Goal: Transaction & Acquisition: Purchase product/service

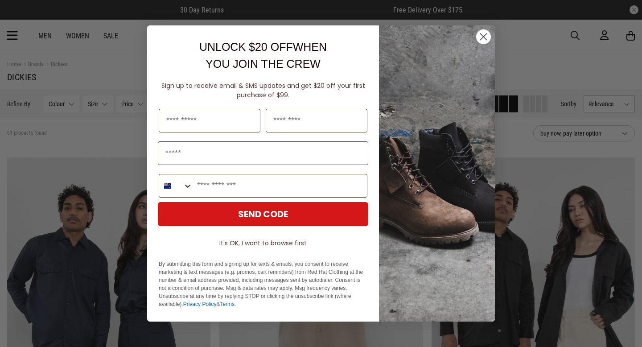
drag, startPoint x: 525, startPoint y: 60, endPoint x: 456, endPoint y: 62, distance: 68.2
click at [525, 61] on div "Close dialog UNLOCK $20 OFF WHEN YOU JOIN THE CREW Sign up to receive email & S…" at bounding box center [321, 173] width 642 height 347
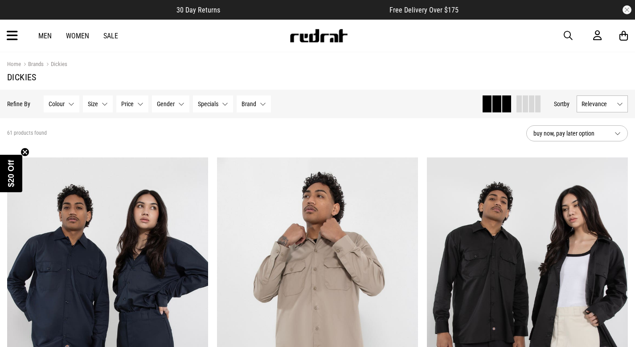
click at [174, 103] on button "Gender None selected" at bounding box center [170, 103] width 37 height 17
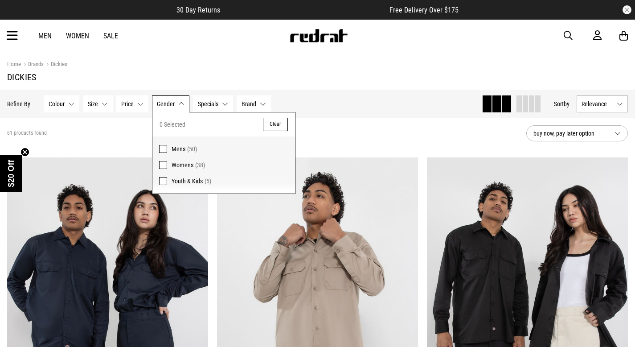
click at [187, 152] on span "(50)" at bounding box center [192, 148] width 10 height 7
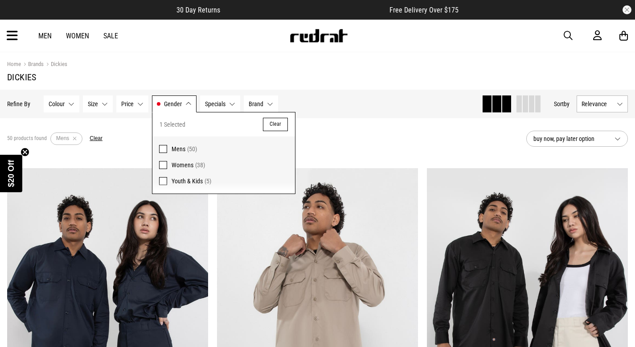
click at [341, 137] on div "50 products found Active Filters Mens Clear" at bounding box center [263, 138] width 512 height 27
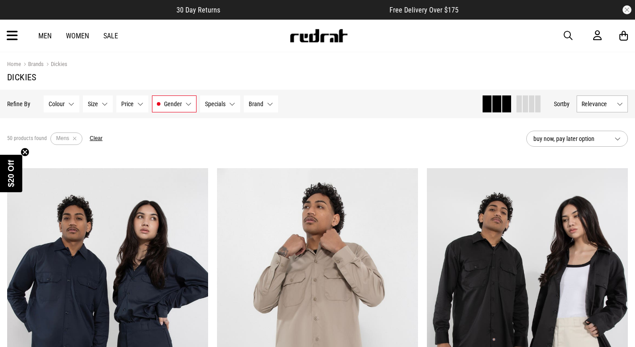
click at [109, 107] on button "Size None selected" at bounding box center [98, 103] width 30 height 17
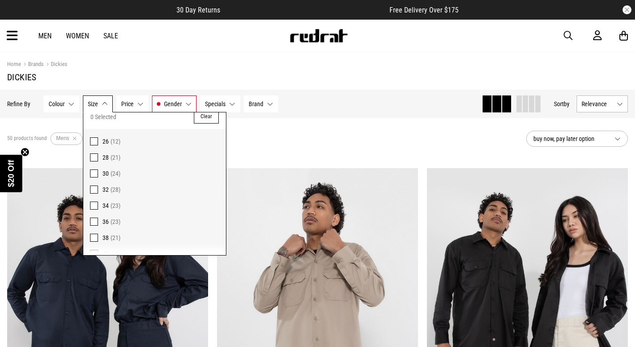
scroll to position [27, 0]
click at [103, 169] on span "32" at bounding box center [106, 169] width 6 height 7
click at [303, 141] on div "50 products found Active Filters Mens Clear" at bounding box center [263, 138] width 512 height 27
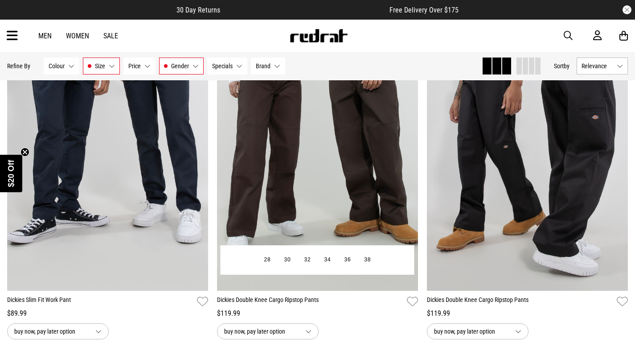
scroll to position [183, 0]
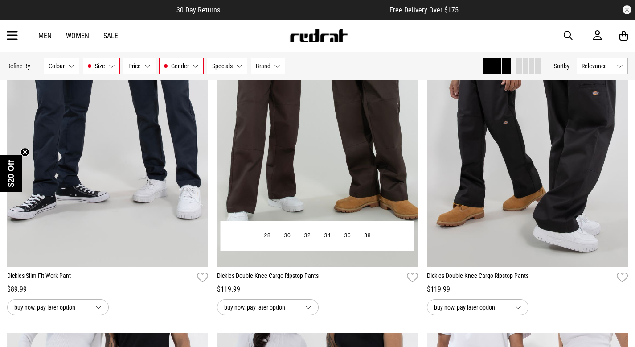
click at [313, 279] on link "Dickies Double Knee Cargo Ripstop Pants" at bounding box center [310, 277] width 186 height 13
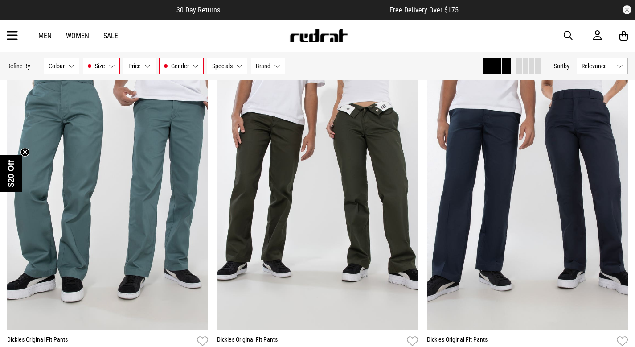
scroll to position [874, 0]
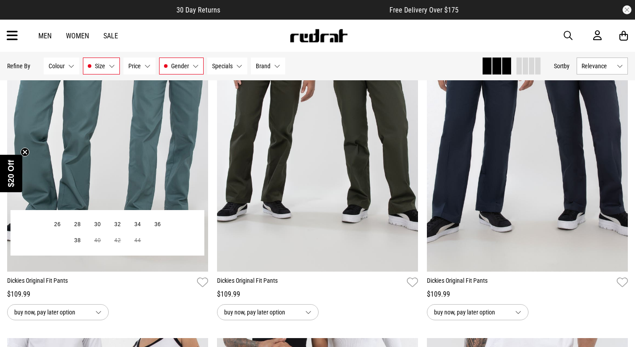
click at [21, 279] on link "Dickies Original Fit Pants" at bounding box center [100, 282] width 186 height 13
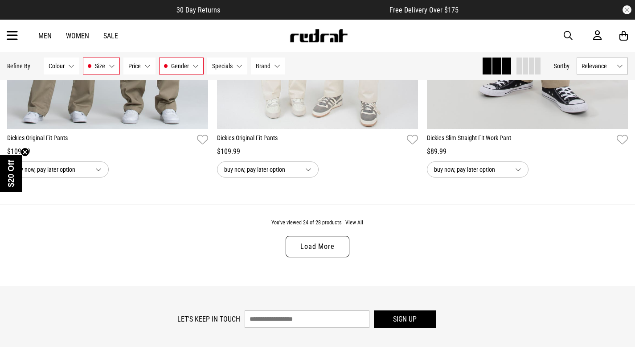
scroll to position [2840, 0]
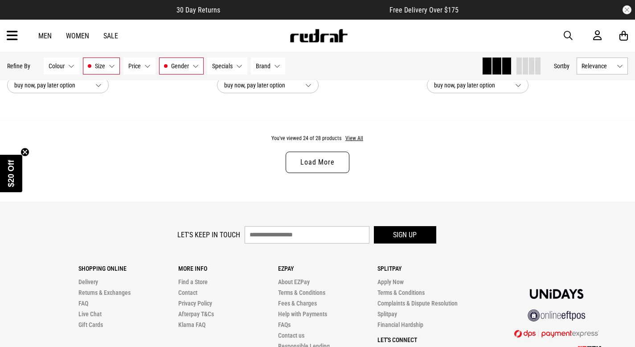
click at [330, 159] on link "Load More" at bounding box center [317, 162] width 63 height 21
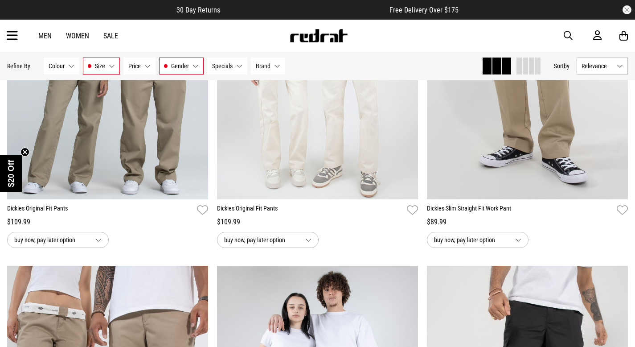
scroll to position [2841, 0]
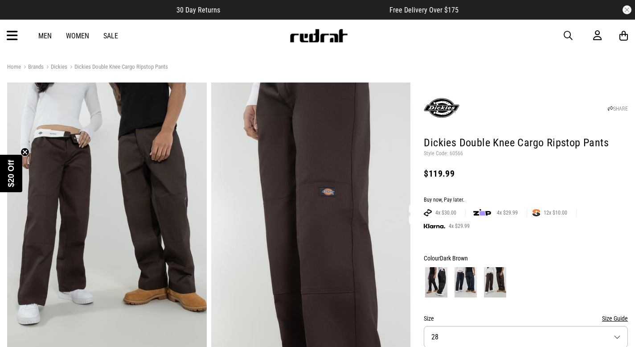
scroll to position [100, 0]
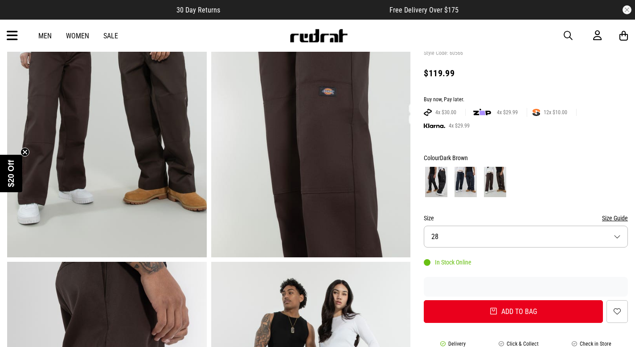
click at [471, 184] on img at bounding box center [466, 182] width 22 height 30
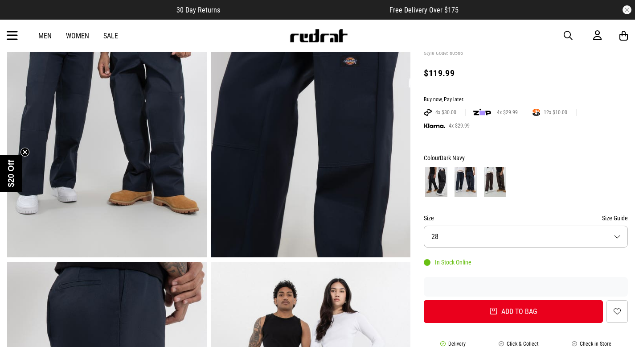
click at [432, 182] on img at bounding box center [436, 182] width 22 height 30
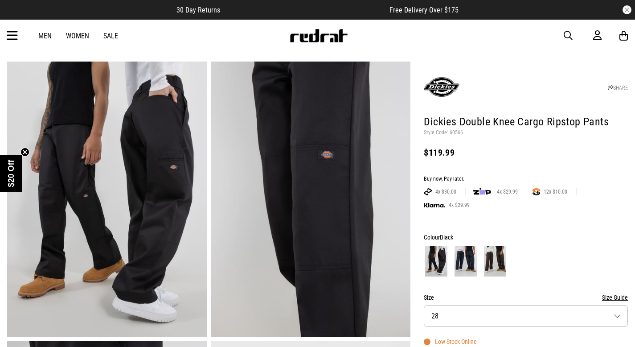
scroll to position [29, 0]
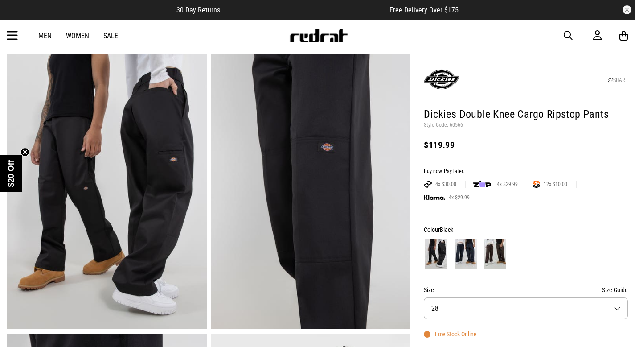
click at [505, 249] on img at bounding box center [495, 253] width 22 height 30
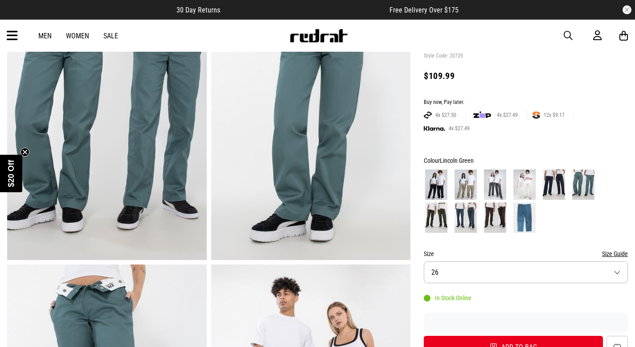
click at [520, 214] on img at bounding box center [524, 217] width 22 height 30
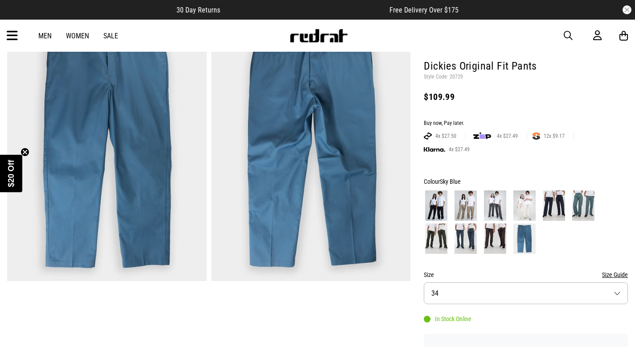
scroll to position [82, 0]
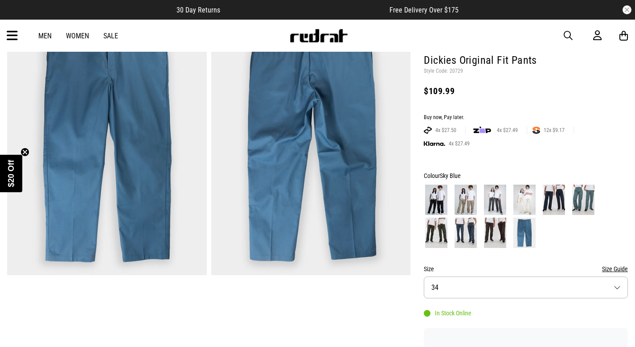
click at [475, 284] on button "Size 34" at bounding box center [526, 287] width 204 height 22
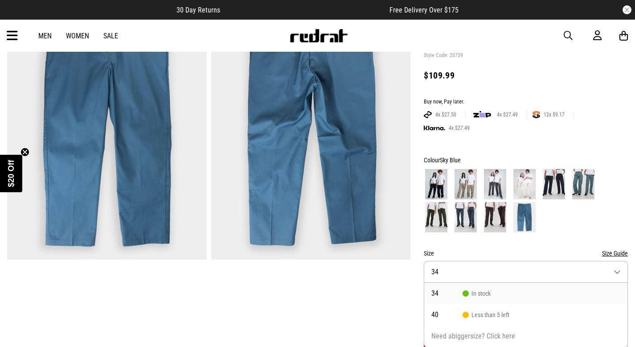
click at [477, 275] on button "Size 34" at bounding box center [526, 272] width 204 height 22
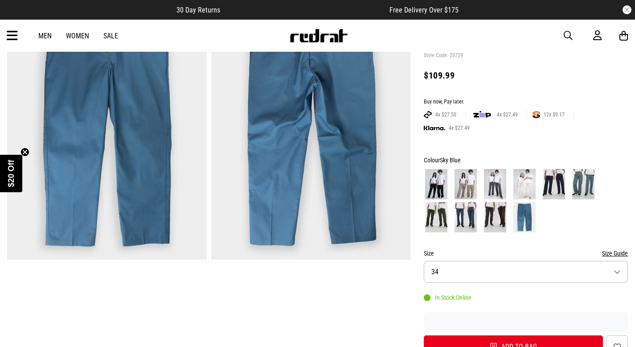
click at [493, 221] on img at bounding box center [495, 217] width 22 height 30
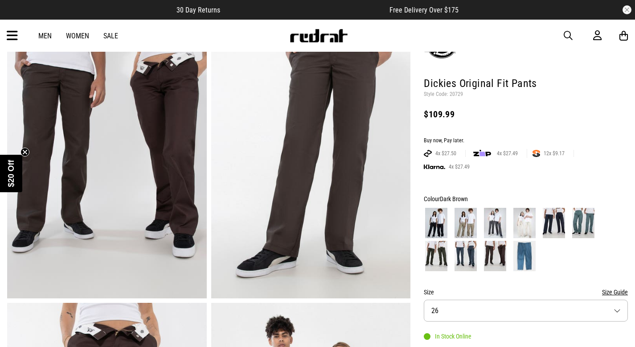
scroll to position [69, 0]
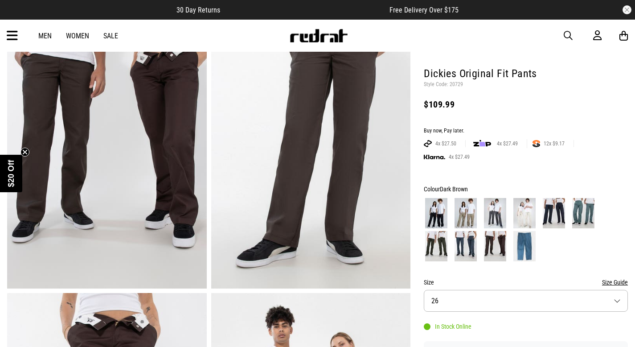
click at [468, 250] on img at bounding box center [466, 246] width 22 height 30
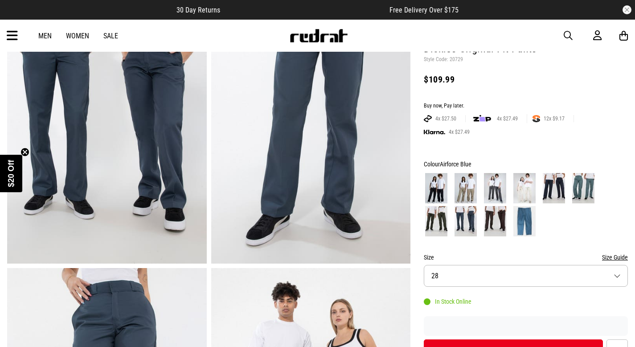
scroll to position [150, 0]
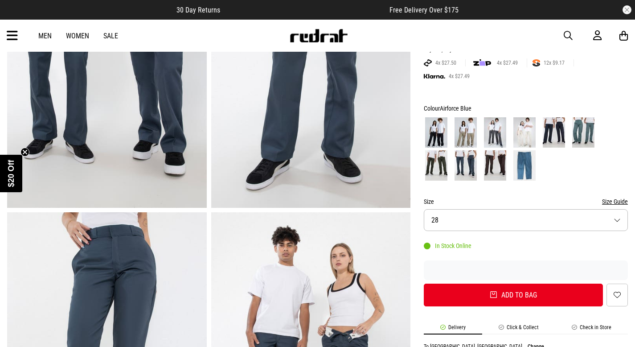
click at [477, 224] on button "Size 28" at bounding box center [526, 220] width 204 height 22
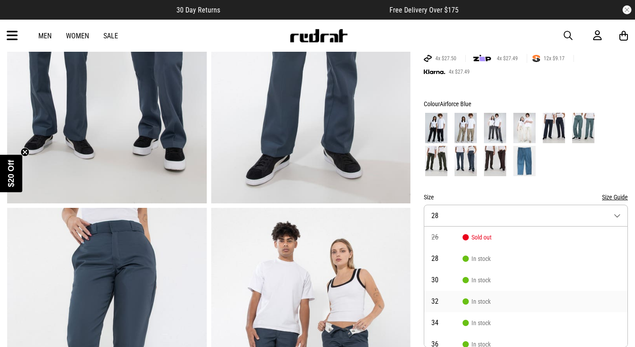
drag, startPoint x: 475, startPoint y: 298, endPoint x: 473, endPoint y: 288, distance: 10.5
click at [475, 298] on span "In stock" at bounding box center [477, 301] width 28 height 7
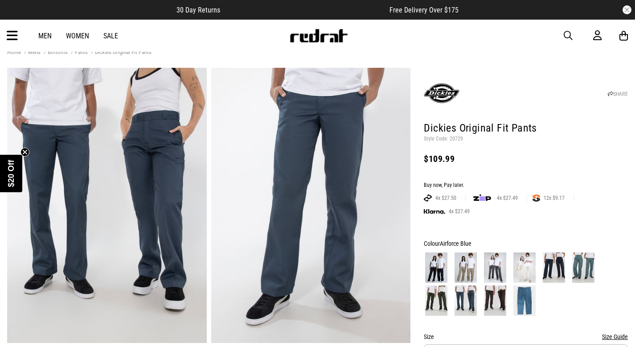
scroll to position [117, 0]
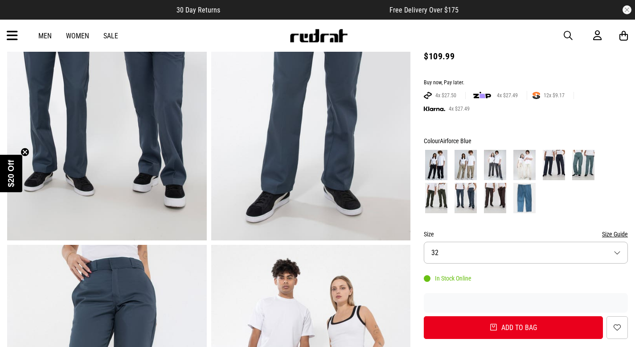
click at [436, 195] on img at bounding box center [436, 198] width 22 height 30
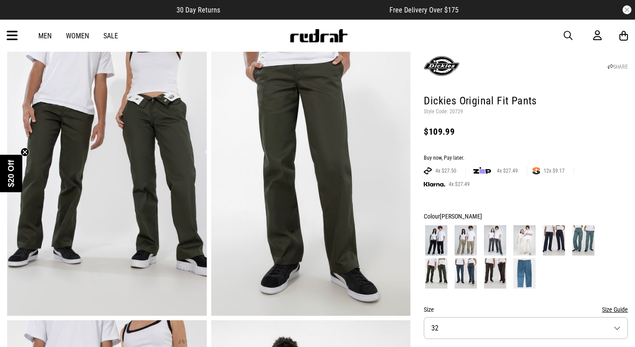
scroll to position [82, 0]
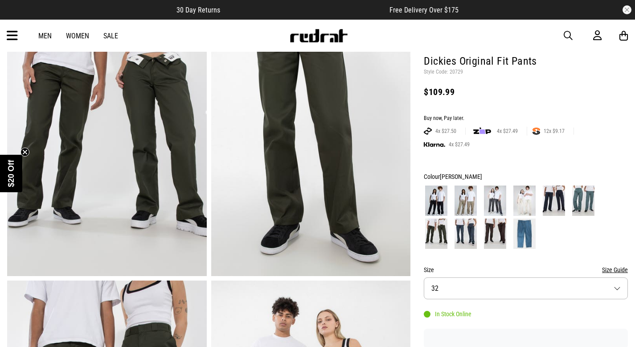
click at [577, 203] on img at bounding box center [583, 200] width 22 height 30
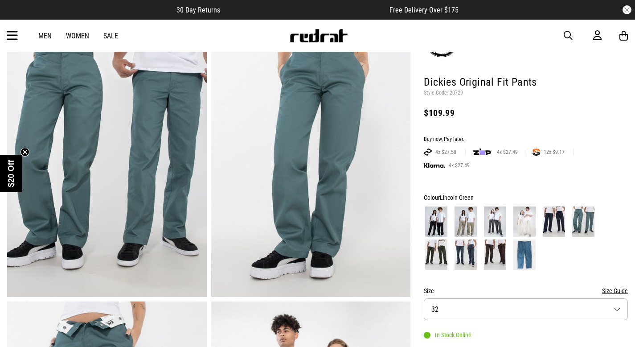
scroll to position [61, 0]
click at [553, 216] on img at bounding box center [554, 221] width 22 height 30
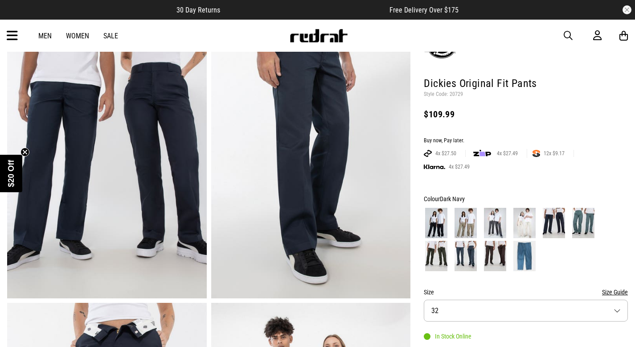
scroll to position [58, 0]
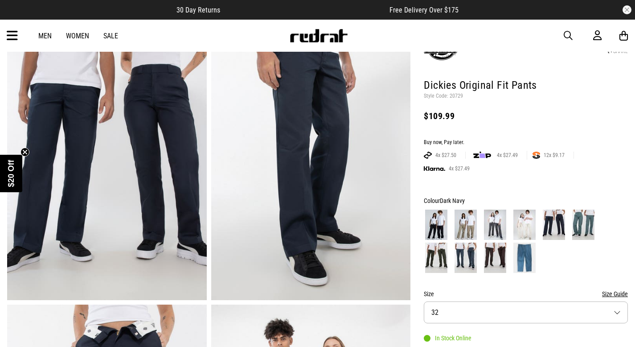
click at [534, 218] on img at bounding box center [524, 225] width 22 height 30
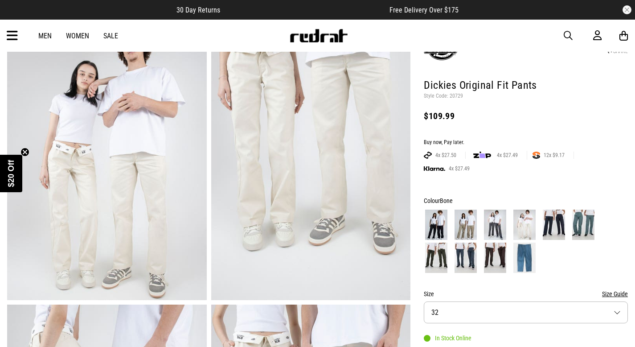
click at [504, 220] on img at bounding box center [495, 225] width 22 height 30
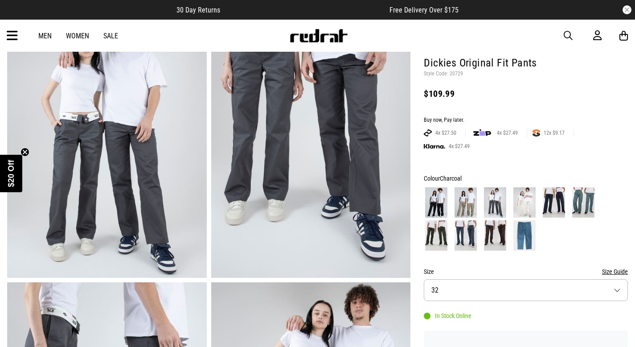
scroll to position [265, 0]
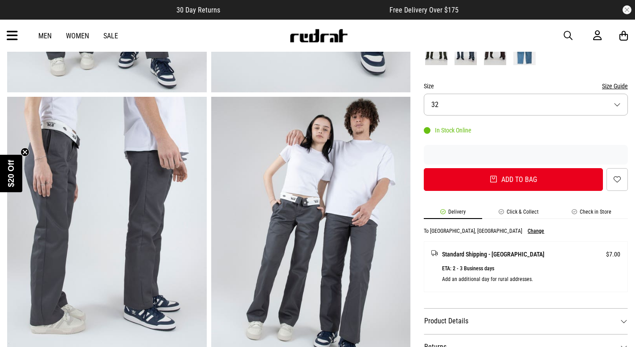
click at [500, 211] on li "Click & Collect" at bounding box center [518, 214] width 73 height 10
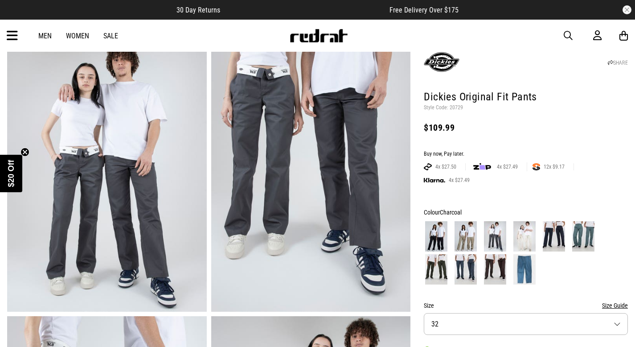
scroll to position [6, 0]
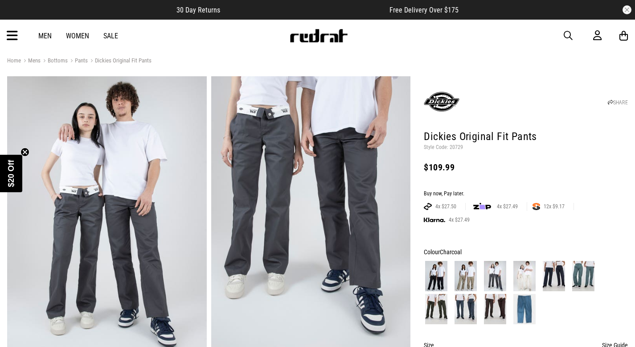
drag, startPoint x: 468, startPoint y: 275, endPoint x: 455, endPoint y: 246, distance: 32.5
click at [468, 275] on img at bounding box center [466, 276] width 22 height 30
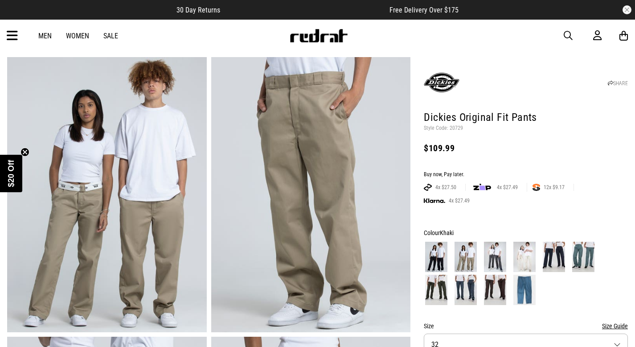
scroll to position [36, 0]
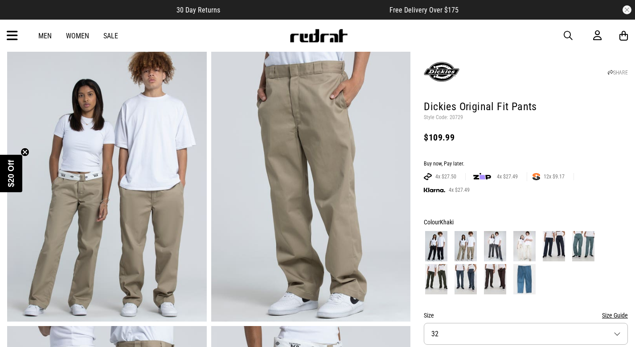
click at [440, 245] on img at bounding box center [436, 246] width 22 height 30
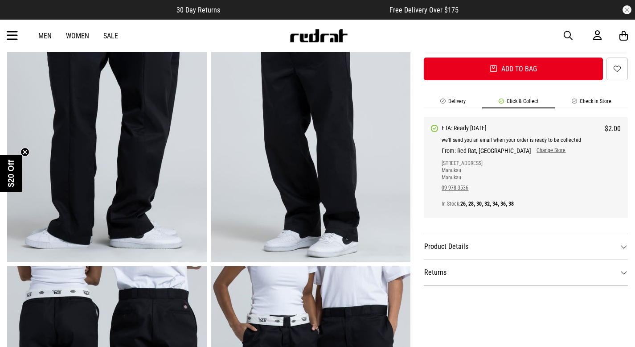
scroll to position [316, 0]
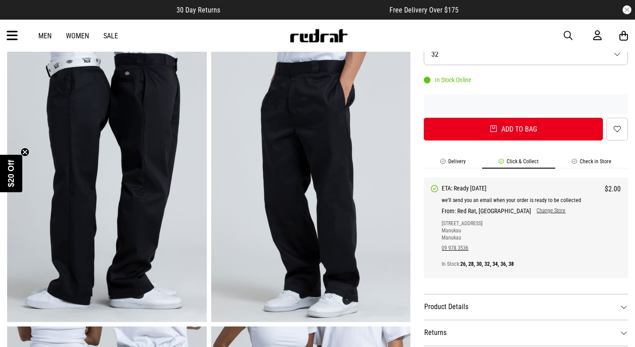
click at [531, 209] on link "Change Store" at bounding box center [548, 210] width 34 height 7
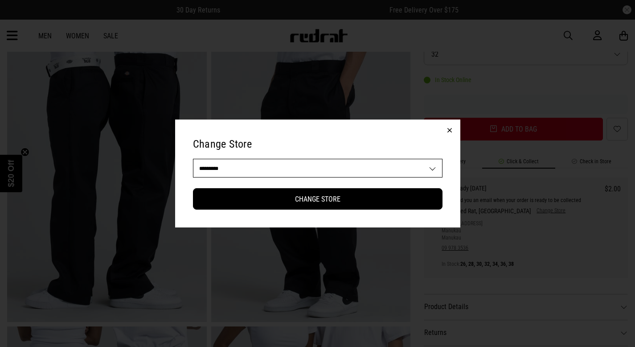
drag, startPoint x: 386, startPoint y: 151, endPoint x: 375, endPoint y: 177, distance: 27.9
click at [386, 151] on h2 "Change Store" at bounding box center [318, 144] width 250 height 14
click at [375, 177] on select "**********" at bounding box center [317, 168] width 249 height 18
select select "**"
click at [193, 159] on select "**********" at bounding box center [317, 168] width 249 height 18
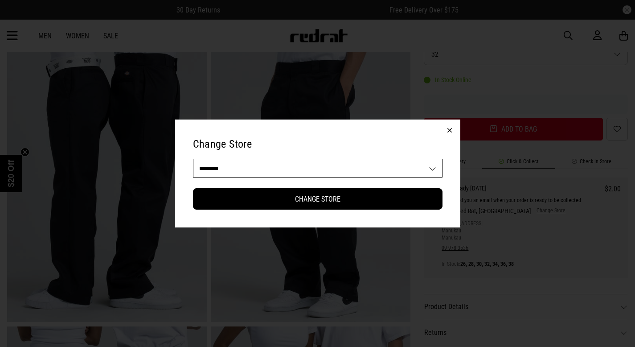
click at [415, 206] on button "Change Store" at bounding box center [318, 198] width 250 height 21
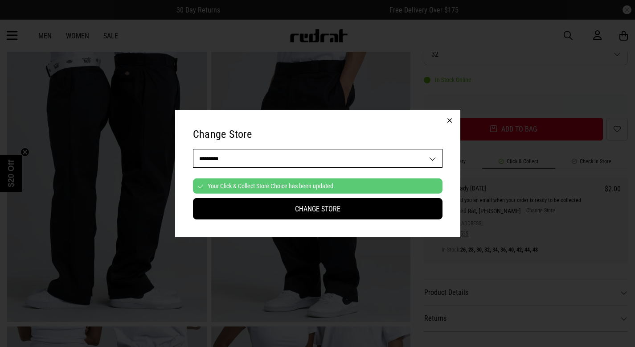
click at [501, 210] on div "**********" at bounding box center [317, 173] width 635 height 347
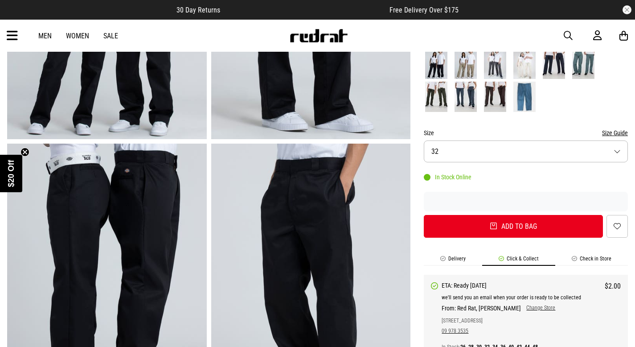
scroll to position [116, 0]
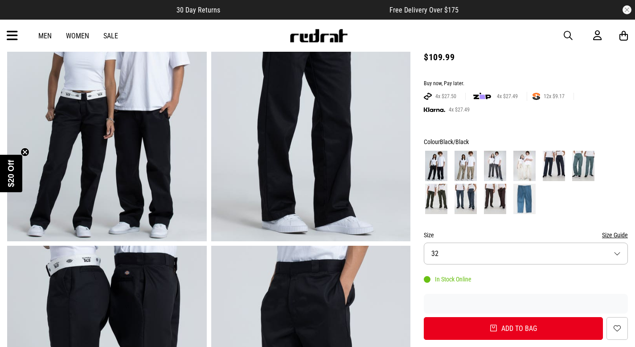
click at [489, 174] on img at bounding box center [495, 166] width 22 height 30
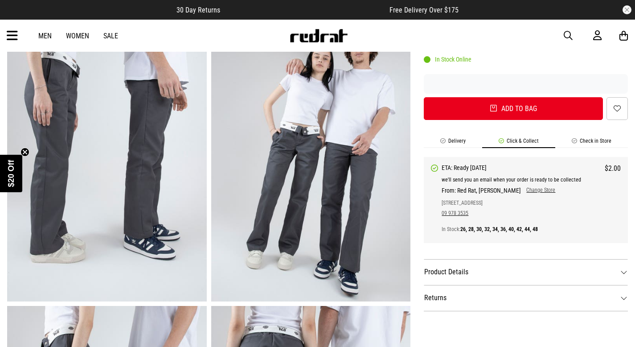
scroll to position [92, 0]
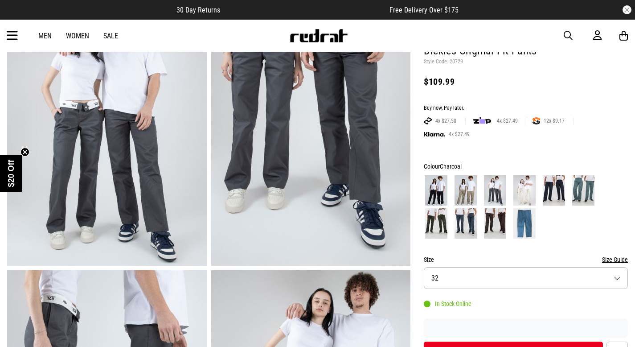
click at [538, 122] on img at bounding box center [537, 120] width 8 height 7
click at [537, 122] on img at bounding box center [537, 120] width 8 height 7
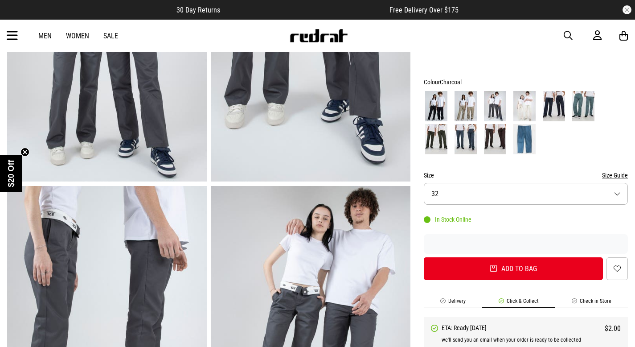
scroll to position [172, 0]
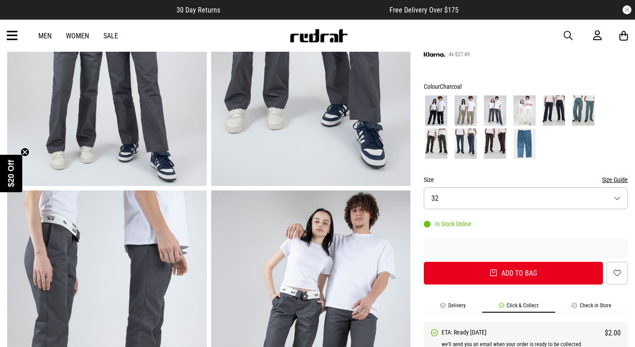
click at [566, 115] on span at bounding box center [554, 110] width 25 height 33
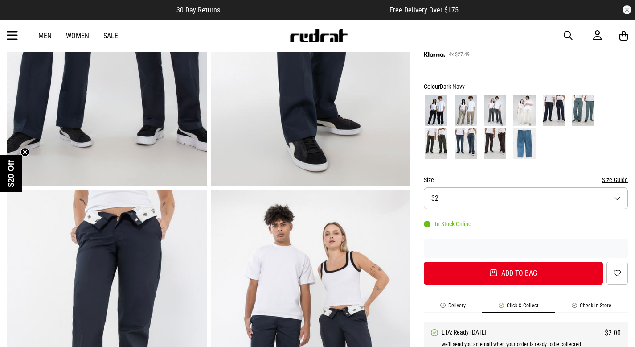
click at [577, 115] on img at bounding box center [583, 110] width 22 height 30
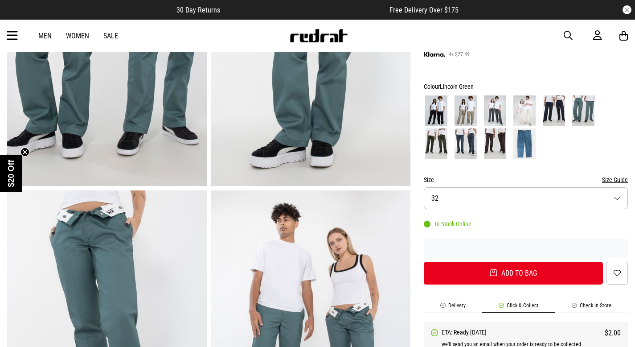
click at [489, 143] on img at bounding box center [495, 143] width 22 height 30
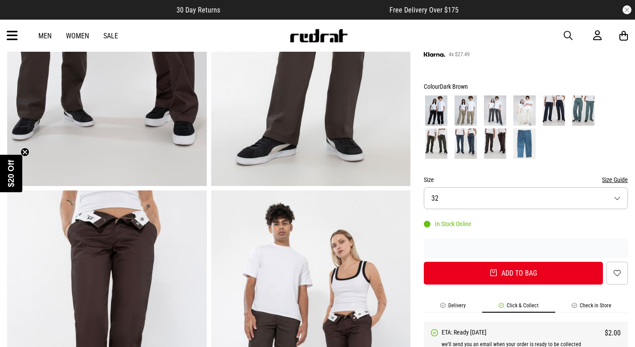
click at [474, 146] on img at bounding box center [466, 143] width 22 height 30
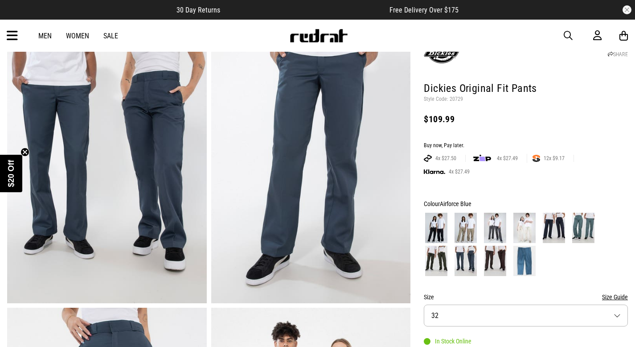
scroll to position [46, 0]
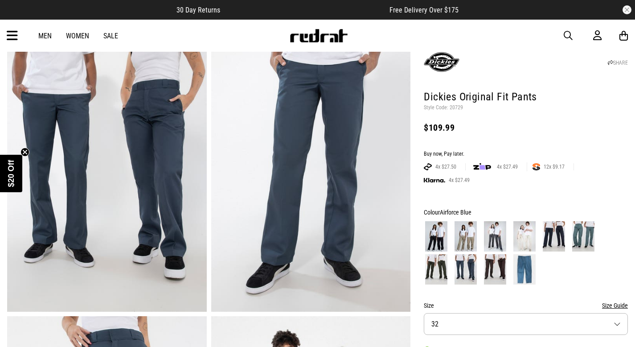
click at [440, 282] on img at bounding box center [436, 269] width 22 height 30
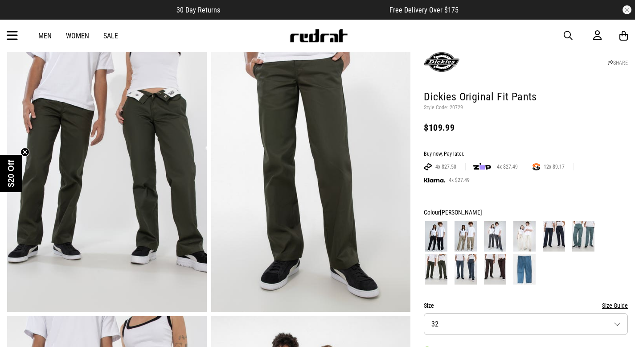
click at [455, 270] on img at bounding box center [466, 269] width 22 height 30
